Goal: Task Accomplishment & Management: Manage account settings

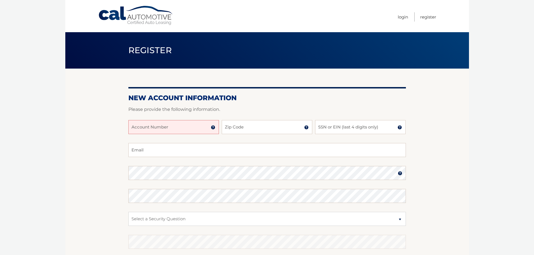
click at [173, 126] on input "Account Number" at bounding box center [173, 127] width 90 height 14
type input "44456001797"
click at [231, 125] on input "Zip Code" at bounding box center [267, 127] width 90 height 14
type input "11581"
click at [335, 128] on input "SSN or EIN (last 4 digits only)" at bounding box center [360, 127] width 90 height 14
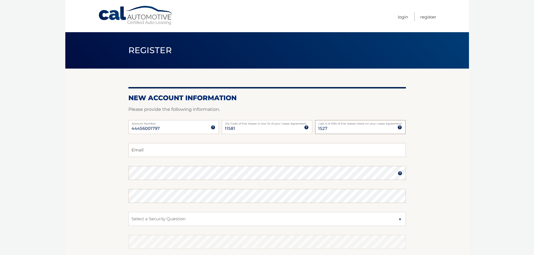
drag, startPoint x: 307, startPoint y: 135, endPoint x: 268, endPoint y: 141, distance: 39.6
click at [268, 141] on div "44456001797 Account Number 11 digit account number provided on your coupon book…" at bounding box center [266, 131] width 277 height 23
type input "7512"
click at [232, 150] on input "Email" at bounding box center [266, 150] width 277 height 14
type input "merms3@gmail.com"
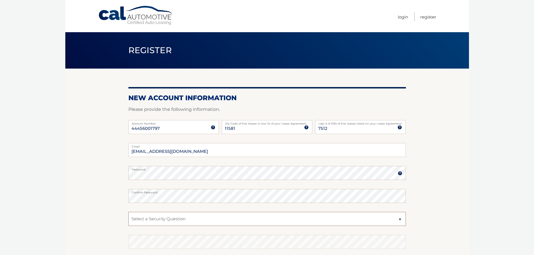
click at [181, 220] on select "Select a Security Question What was the name of your elementary school? What is…" at bounding box center [266, 219] width 277 height 14
select select "2"
click at [128, 212] on select "Select a Security Question What was the name of your elementary school? What is…" at bounding box center [266, 219] width 277 height 14
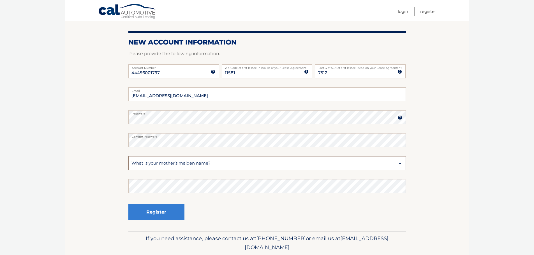
scroll to position [56, 0]
click at [172, 211] on button "Register" at bounding box center [156, 211] width 56 height 15
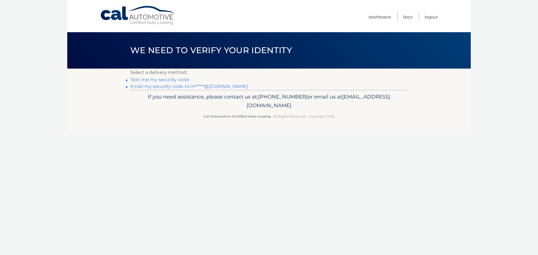
click at [172, 80] on link "Text me my security code" at bounding box center [159, 79] width 59 height 5
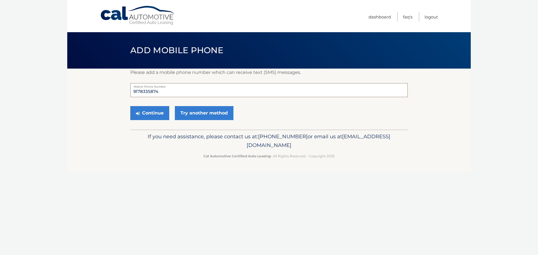
drag, startPoint x: 166, startPoint y: 92, endPoint x: 90, endPoint y: 97, distance: 75.8
click at [90, 97] on section "Please add a mobile phone number which can receive text (SMS) messages. 9178335…" at bounding box center [268, 99] width 403 height 61
type input "7322676746"
click at [159, 114] on button "Continue" at bounding box center [149, 113] width 39 height 14
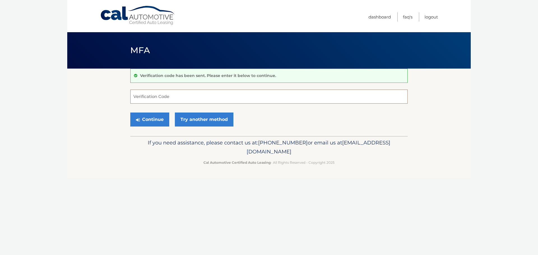
click at [164, 96] on input "Verification Code" at bounding box center [268, 97] width 277 height 14
type input "569993"
click at [151, 124] on button "Continue" at bounding box center [149, 120] width 39 height 14
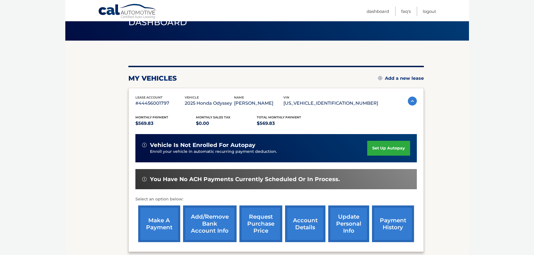
scroll to position [56, 0]
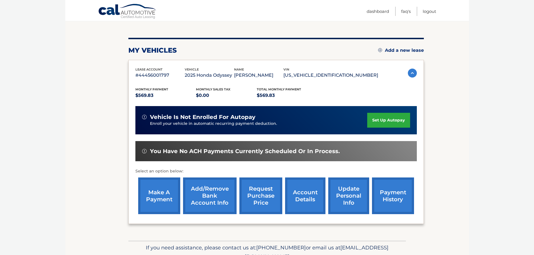
click at [162, 195] on link "make a payment" at bounding box center [159, 196] width 42 height 37
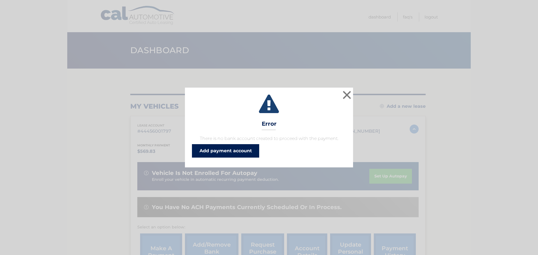
click at [243, 150] on link "Add payment account" at bounding box center [225, 150] width 67 height 13
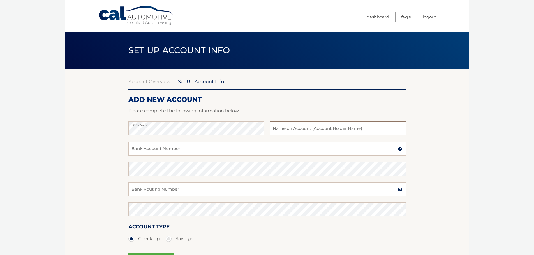
click at [312, 127] on input "text" at bounding box center [337, 129] width 136 height 14
type input "Marblestone Capital"
click at [201, 146] on input "Bank Account Number" at bounding box center [266, 149] width 277 height 14
paste input "112567869"
type input "112567869"
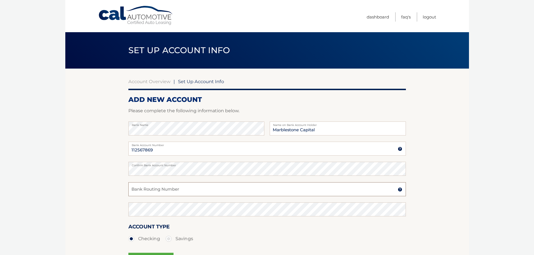
click at [170, 189] on input "Bank Routing Number" at bounding box center [266, 189] width 277 height 14
paste input "112567869"
type input "112567869"
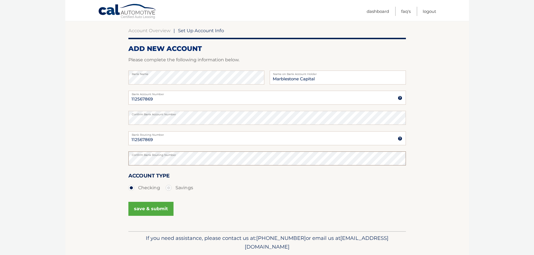
scroll to position [56, 0]
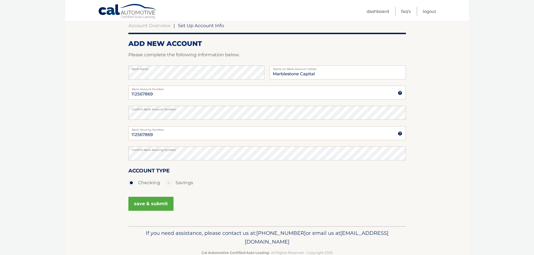
click at [138, 205] on button "save & submit" at bounding box center [150, 204] width 45 height 14
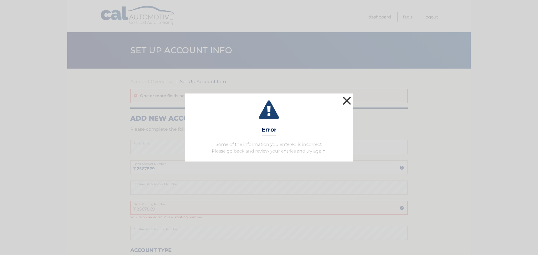
click at [348, 102] on button "×" at bounding box center [346, 100] width 11 height 11
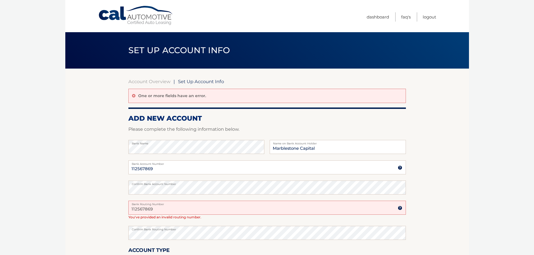
drag, startPoint x: 161, startPoint y: 210, endPoint x: 49, endPoint y: 225, distance: 112.8
click at [49, 225] on body "Cal Automotive Menu Dashboard FAQ's Logout |" at bounding box center [267, 127] width 534 height 255
click at [161, 210] on input "112567869" at bounding box center [266, 208] width 277 height 14
drag, startPoint x: 161, startPoint y: 210, endPoint x: 90, endPoint y: 216, distance: 70.8
click at [90, 216] on section "Account Overview | Set Up Account Info One or more fields have an error. ADD NE…" at bounding box center [266, 187] width 403 height 237
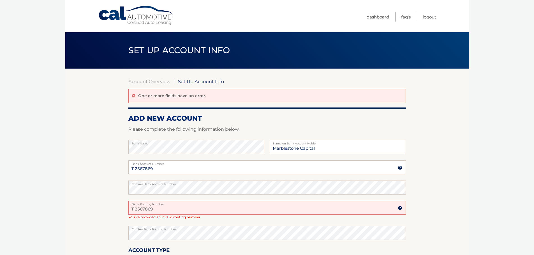
paste input "021000021"
type input "021000021"
click at [96, 237] on section "Account Overview | Set Up Account Info One or more fields have an error. ADD NE…" at bounding box center [266, 187] width 403 height 237
click at [94, 206] on section "Account Overview | Set Up Account Info One or more fields have an error. ADD NE…" at bounding box center [266, 187] width 403 height 237
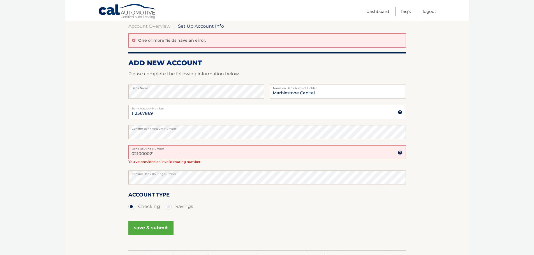
scroll to position [56, 0]
click at [143, 229] on button "save & submit" at bounding box center [150, 227] width 45 height 14
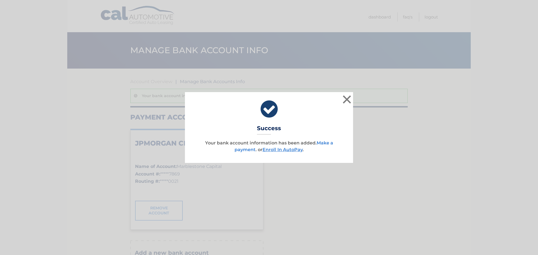
click at [327, 142] on link "Make a payment" at bounding box center [283, 146] width 99 height 12
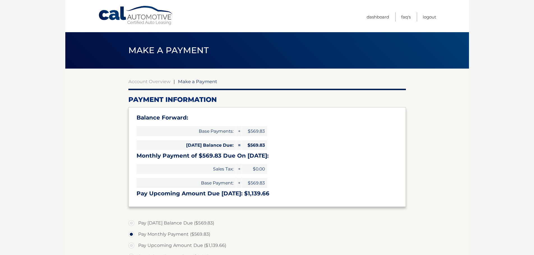
select select "NzdkNjUxNTItYmRhYy00NjJjLTg2NjktNTdhMmNkNTEzY2Q4"
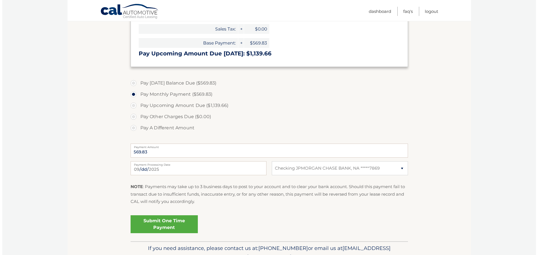
scroll to position [168, 0]
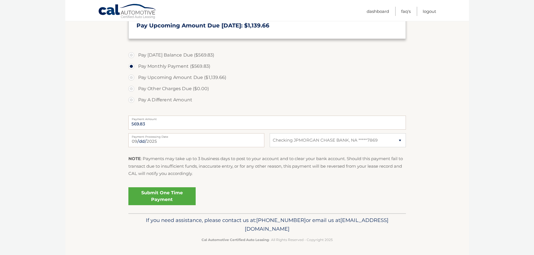
click at [167, 198] on link "Submit One Time Payment" at bounding box center [161, 196] width 67 height 18
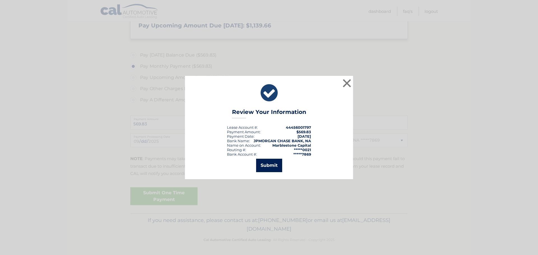
click at [276, 168] on button "Submit" at bounding box center [269, 165] width 26 height 13
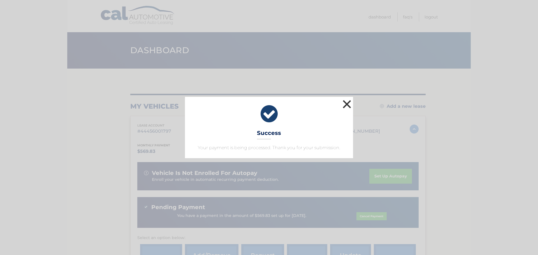
click at [344, 102] on button "×" at bounding box center [346, 104] width 11 height 11
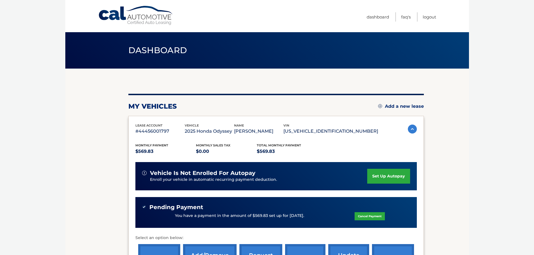
click at [383, 178] on link "set up autopay" at bounding box center [388, 176] width 43 height 15
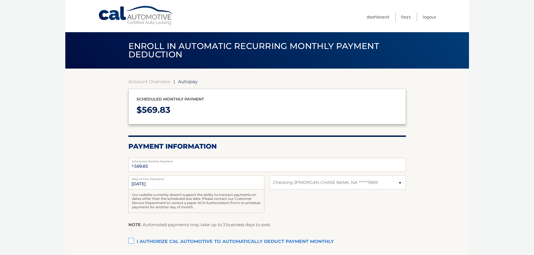
select select "NzdkNjUxNTItYmRhYy00NjJjLTg2NjktNTdhMmNkNTEzY2Q4"
click at [160, 184] on input "10/1/2025" at bounding box center [196, 183] width 136 height 14
drag, startPoint x: 138, startPoint y: 183, endPoint x: 141, endPoint y: 183, distance: 3.4
click at [138, 183] on input "10/1/2025" at bounding box center [196, 183] width 136 height 14
click at [174, 185] on input "10/1/2025" at bounding box center [196, 183] width 136 height 14
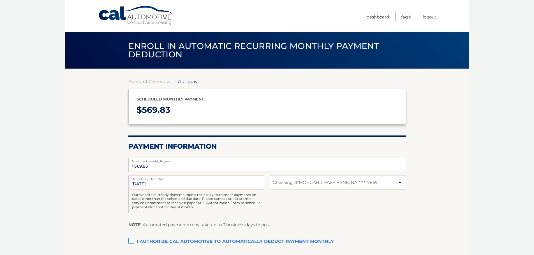
drag, startPoint x: 133, startPoint y: 240, endPoint x: 159, endPoint y: 227, distance: 29.3
click at [133, 240] on label "I authorize cal automotive to automatically deduct payment monthly This checkbo…" at bounding box center [266, 241] width 277 height 11
click at [0, 0] on input "I authorize cal automotive to automatically deduct payment monthly This checkbo…" at bounding box center [0, 0] width 0 height 0
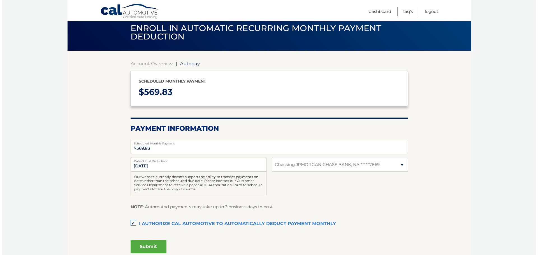
scroll to position [28, 0]
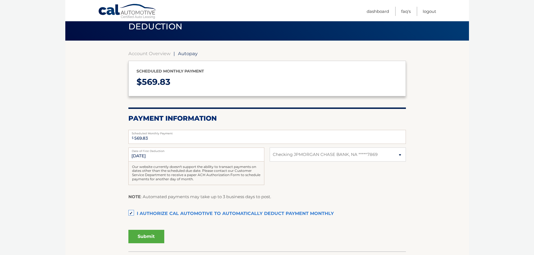
click at [143, 237] on button "Submit" at bounding box center [146, 236] width 36 height 13
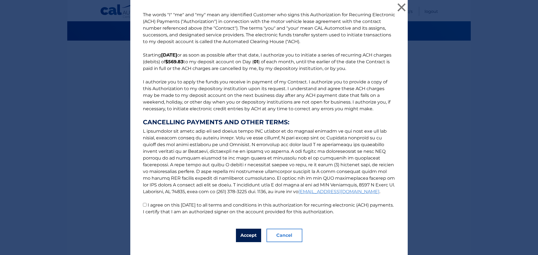
click at [244, 235] on button "Accept" at bounding box center [248, 235] width 25 height 13
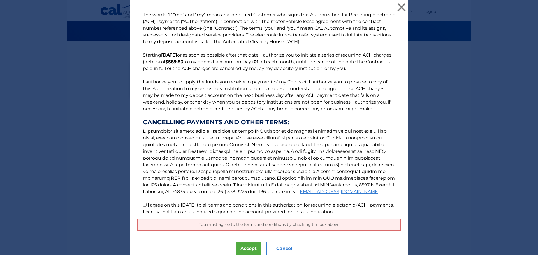
click at [143, 203] on input "I agree on this 09/11/2025 to all terms and conditions in this authorization fo…" at bounding box center [145, 205] width 4 height 4
checkbox input "true"
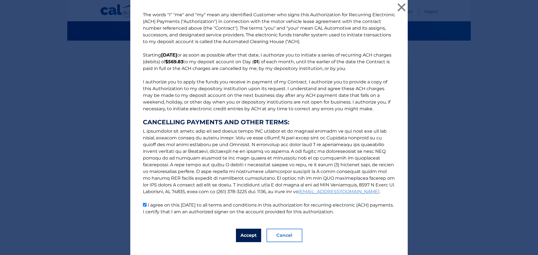
click at [241, 233] on button "Accept" at bounding box center [248, 235] width 25 height 13
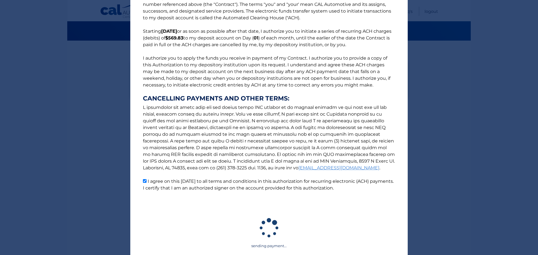
scroll to position [56, 0]
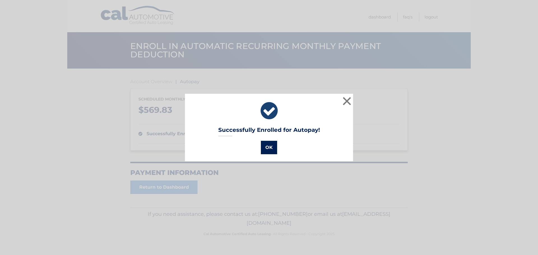
click at [266, 150] on button "OK" at bounding box center [269, 147] width 16 height 13
